Goal: Navigation & Orientation: Find specific page/section

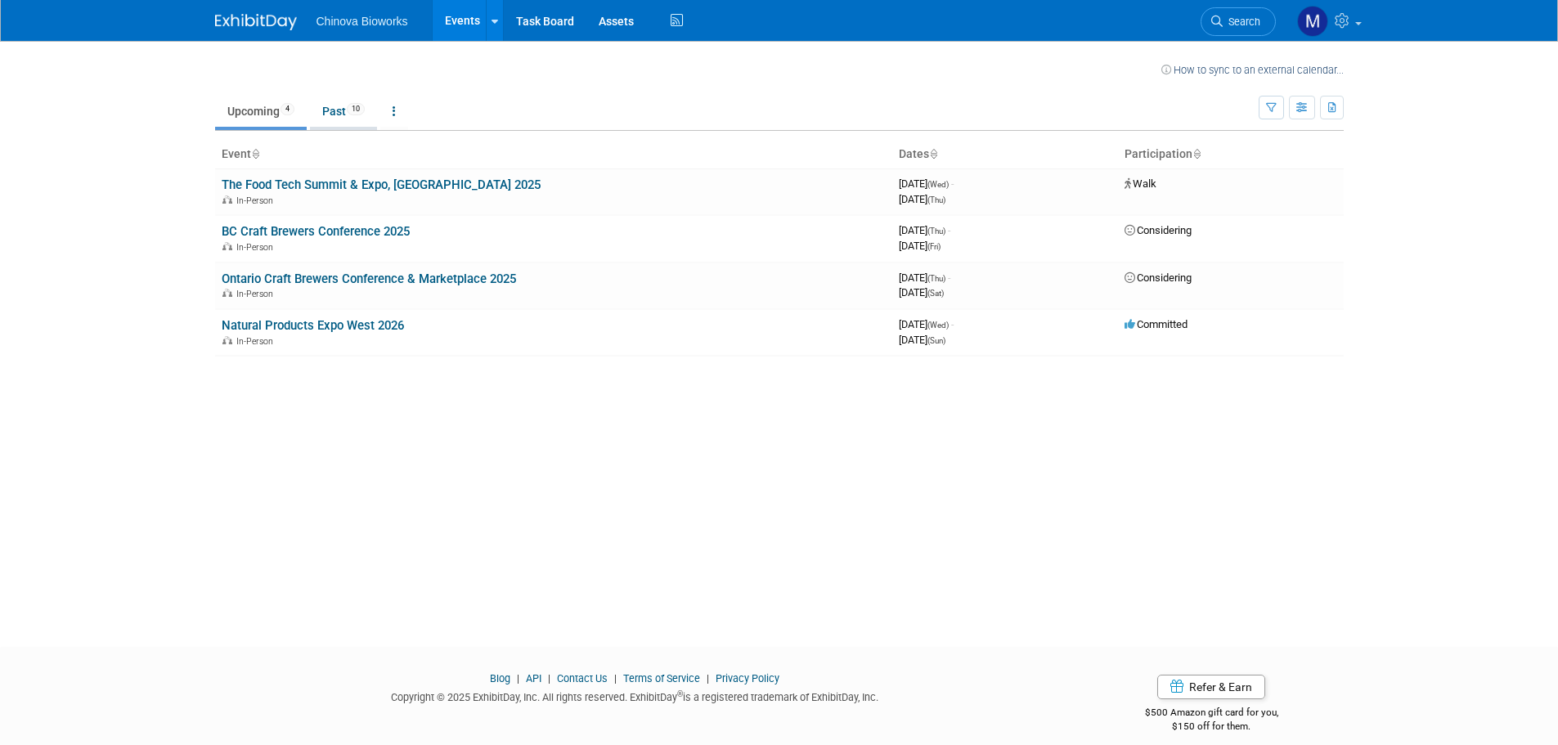
click at [326, 110] on link "Past 10" at bounding box center [343, 111] width 67 height 31
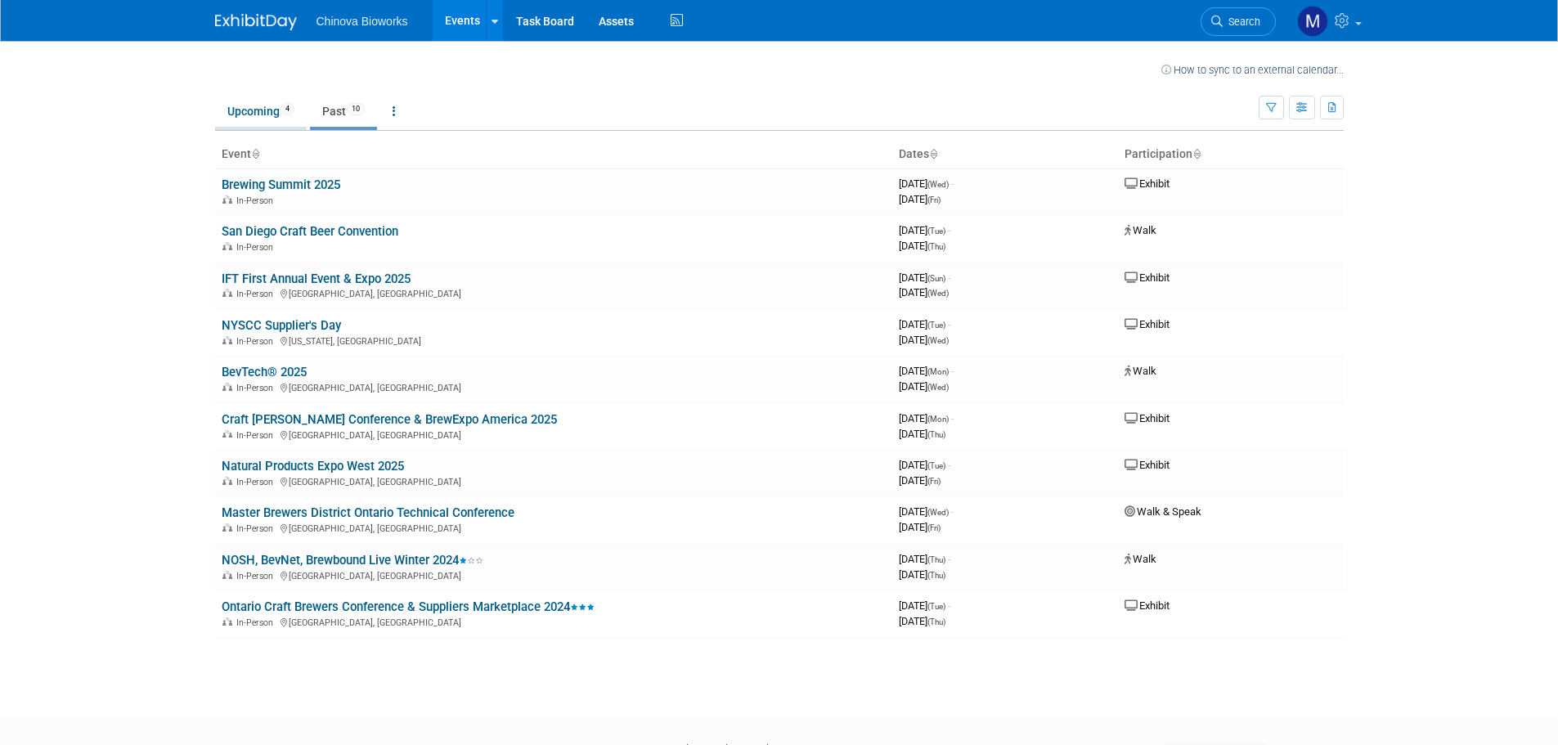
click at [274, 117] on link "Upcoming 4" at bounding box center [261, 111] width 92 height 31
